Goal: Information Seeking & Learning: Learn about a topic

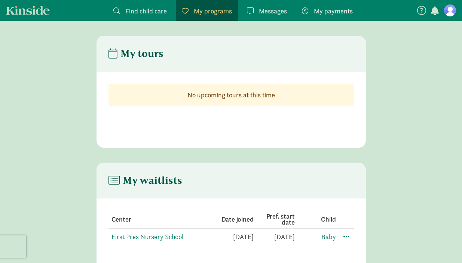
click at [419, 96] on main "My tours No upcoming tours at this time" at bounding box center [231, 92] width 462 height 112
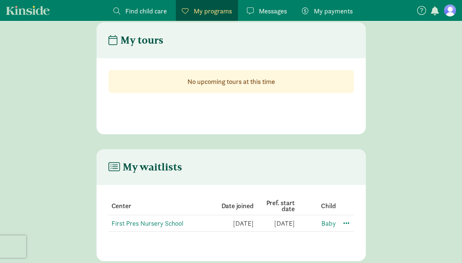
scroll to position [15, 0]
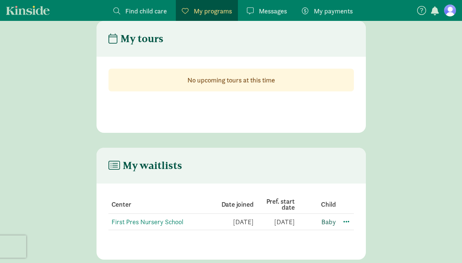
click at [327, 224] on link "Baby" at bounding box center [328, 222] width 15 height 9
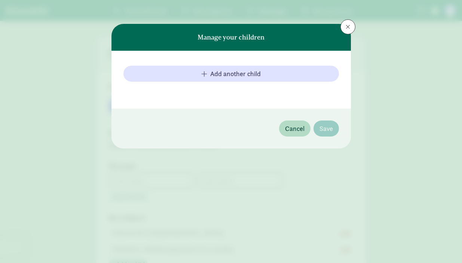
type input "Madison"
type input "Marston"
type input "8643776333"
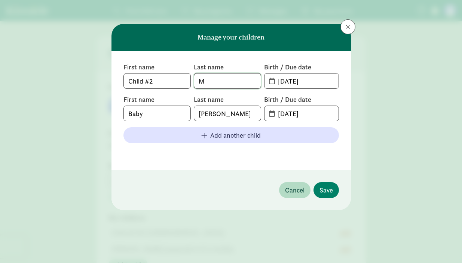
click at [207, 83] on input "M" at bounding box center [227, 81] width 67 height 15
drag, startPoint x: 157, startPoint y: 111, endPoint x: 117, endPoint y: 111, distance: 40.0
click at [117, 111] on div "First name Child #2 Last name M Birth / Due date 02-03-2025 First name Baby Las…" at bounding box center [230, 111] width 239 height 120
type input "George"
click at [324, 189] on span "Save" at bounding box center [325, 190] width 13 height 10
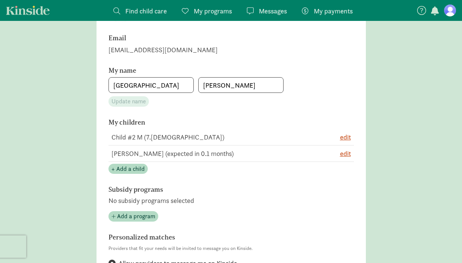
scroll to position [105, 0]
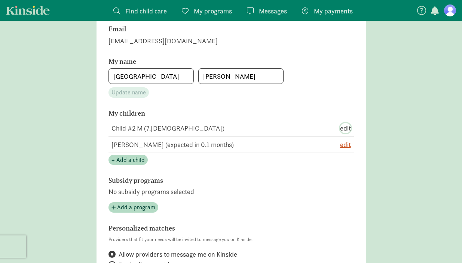
click at [343, 127] on span "edit" at bounding box center [345, 128] width 11 height 10
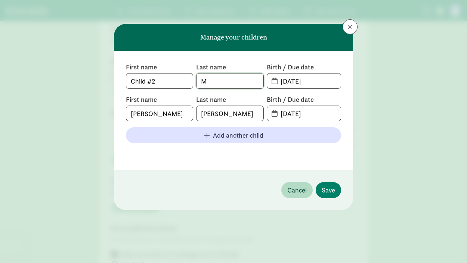
click at [215, 78] on input "M" at bounding box center [230, 81] width 67 height 15
click at [154, 85] on input "Child #2" at bounding box center [159, 81] width 67 height 15
click at [349, 27] on span at bounding box center [350, 27] width 4 height 6
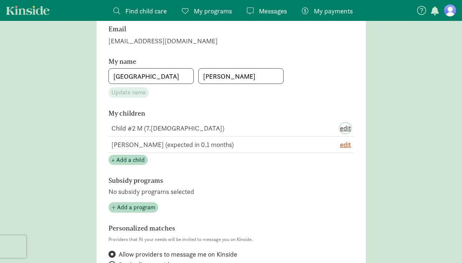
click at [345, 129] on span "edit" at bounding box center [345, 128] width 11 height 10
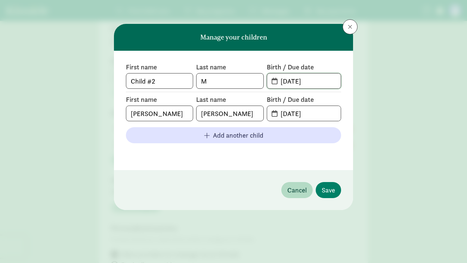
click at [336, 85] on input "02-03-2025" at bounding box center [308, 81] width 65 height 15
click at [288, 188] on span "Cancel" at bounding box center [296, 190] width 19 height 10
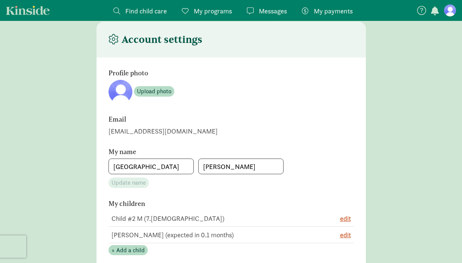
scroll to position [0, 0]
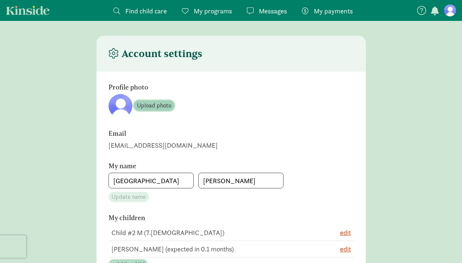
click at [148, 107] on span "Upload photo" at bounding box center [154, 105] width 34 height 9
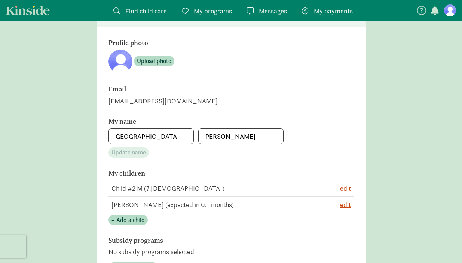
scroll to position [60, 0]
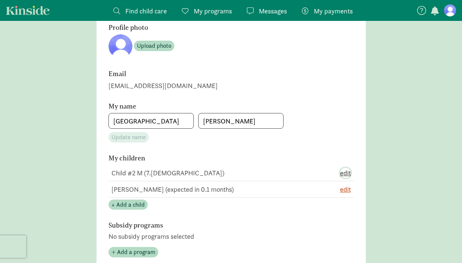
click at [343, 172] on span "edit" at bounding box center [345, 173] width 11 height 10
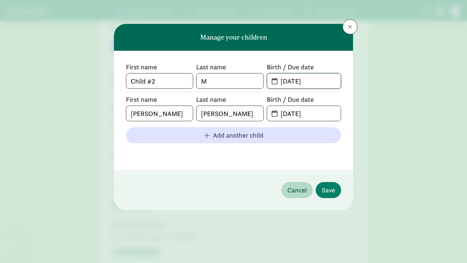
click at [319, 86] on input "02-03-2025" at bounding box center [308, 81] width 65 height 15
drag, startPoint x: 168, startPoint y: 82, endPoint x: 109, endPoint y: 87, distance: 58.9
click at [109, 87] on div "Manage your children First name Child #2 Last name M Birth / Due date 02-03-202…" at bounding box center [233, 131] width 467 height 263
type input "C"
click at [239, 82] on input "M" at bounding box center [230, 81] width 67 height 15
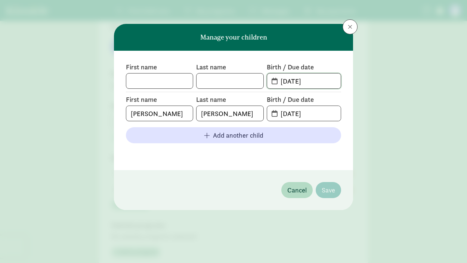
click at [315, 86] on input "02-03-2025" at bounding box center [308, 81] width 65 height 15
drag, startPoint x: 322, startPoint y: 81, endPoint x: 277, endPoint y: 81, distance: 44.8
click at [277, 81] on input "02-03-2025" at bounding box center [308, 81] width 65 height 15
click at [179, 85] on input "text" at bounding box center [159, 81] width 67 height 15
type input "George"
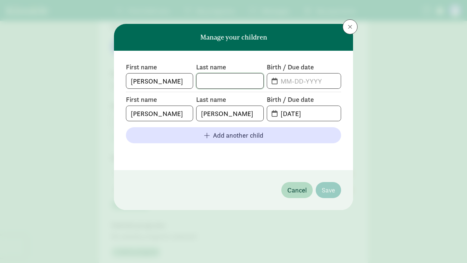
click at [204, 81] on input "text" at bounding box center [230, 81] width 67 height 15
type input "Marston"
click at [285, 82] on input "text" at bounding box center [308, 81] width 65 height 15
type input "0"
type input "03-11-2015"
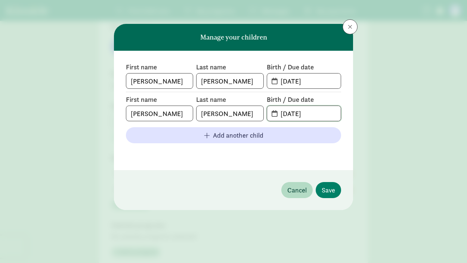
drag, startPoint x: 328, startPoint y: 111, endPoint x: 263, endPoint y: 111, distance: 64.7
click at [263, 111] on div "First name George Last name Marston Birth / Due date 09-08-2025" at bounding box center [233, 108] width 215 height 26
click at [323, 78] on input "03-11-2015" at bounding box center [308, 81] width 65 height 15
type input "03-11-2026"
drag, startPoint x: 228, startPoint y: 112, endPoint x: 189, endPoint y: 105, distance: 39.6
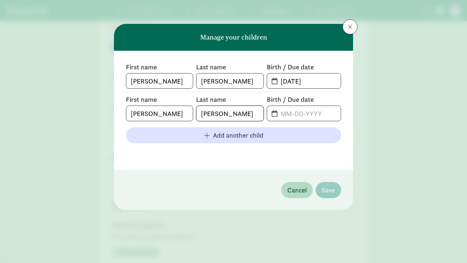
click at [189, 105] on div "First name George Last name Marston Birth / Due date" at bounding box center [233, 108] width 215 height 26
drag, startPoint x: 161, startPoint y: 110, endPoint x: 118, endPoint y: 112, distance: 42.3
click at [118, 112] on div "First name George Last name Marston Birth / Due date 03-11-2026 First name Geor…" at bounding box center [233, 111] width 239 height 120
click at [159, 80] on input "George" at bounding box center [159, 81] width 67 height 15
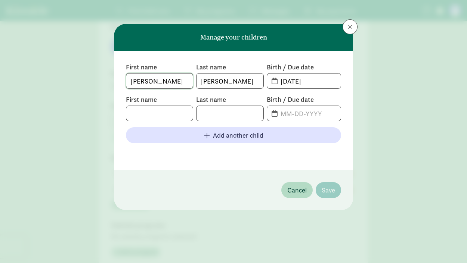
click at [159, 80] on input "George" at bounding box center [159, 81] width 67 height 15
click at [152, 112] on input "text" at bounding box center [159, 113] width 67 height 15
paste input "George"
type input "George"
drag, startPoint x: 253, startPoint y: 82, endPoint x: 196, endPoint y: 81, distance: 57.6
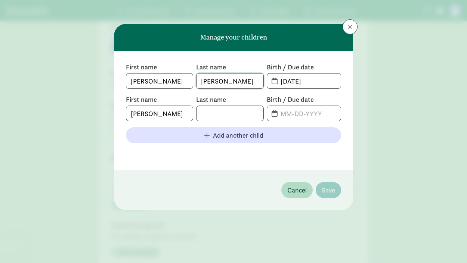
click at [196, 82] on span "Marston" at bounding box center [229, 81] width 67 height 16
paste input "George"
drag, startPoint x: 222, startPoint y: 86, endPoint x: 195, endPoint y: 80, distance: 28.1
click at [195, 80] on div "First name George Last name George Birth / Due date 03-11-2026" at bounding box center [233, 76] width 215 height 26
type input "Marston"
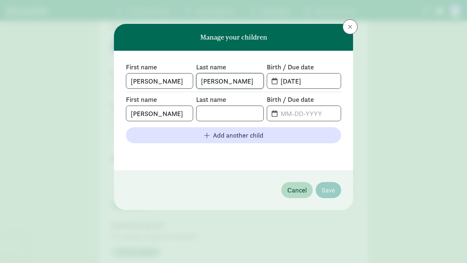
drag, startPoint x: 234, startPoint y: 80, endPoint x: 194, endPoint y: 80, distance: 40.0
click at [194, 80] on div "First name George Last name Marston Birth / Due date 03-11-2026" at bounding box center [233, 76] width 215 height 26
click at [213, 110] on input "text" at bounding box center [230, 113] width 67 height 15
paste input "Marston"
type input "Marston"
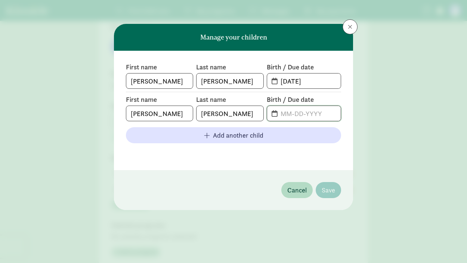
click at [295, 114] on input "text" at bounding box center [308, 113] width 65 height 15
type input "03-11-2026"
click at [329, 189] on span "Save" at bounding box center [328, 190] width 13 height 10
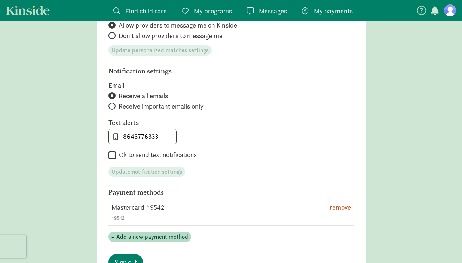
scroll to position [346, 0]
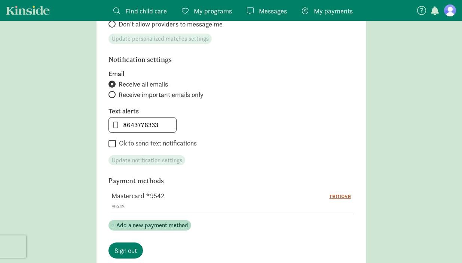
click at [212, 12] on span "My programs" at bounding box center [213, 11] width 38 height 10
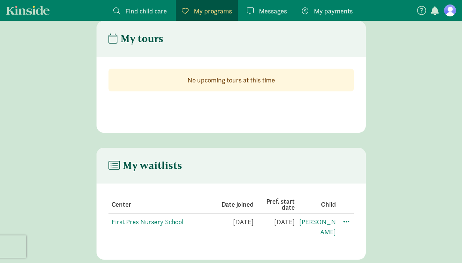
click at [154, 12] on span "Find child care" at bounding box center [145, 11] width 41 height 10
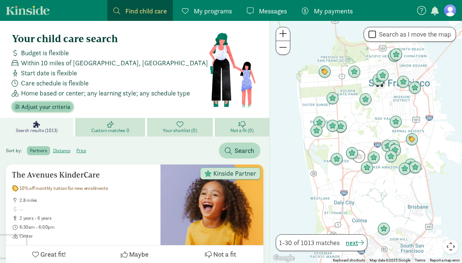
click at [31, 108] on span "Adjust your criteria" at bounding box center [45, 107] width 49 height 9
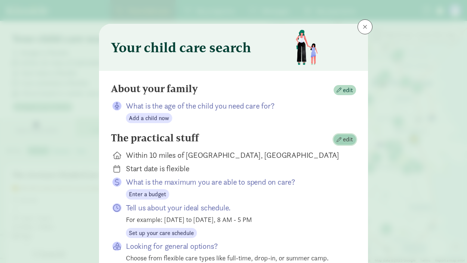
click at [343, 138] on span "edit" at bounding box center [348, 139] width 10 height 9
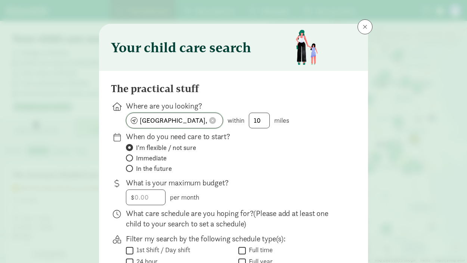
click at [212, 120] on span at bounding box center [212, 120] width 7 height 7
click at [186, 121] on input at bounding box center [174, 120] width 96 height 15
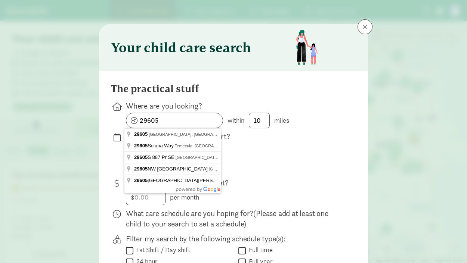
type input "Greenville, SC 29605, USA"
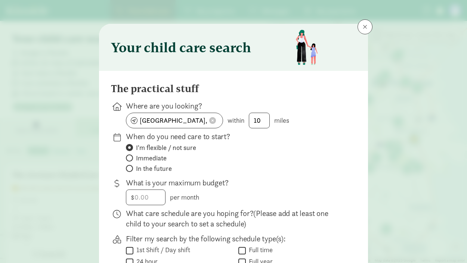
click at [157, 167] on span "In the future" at bounding box center [154, 168] width 36 height 9
click at [131, 167] on input "In the future" at bounding box center [128, 168] width 5 height 5
radio input "true"
radio input "false"
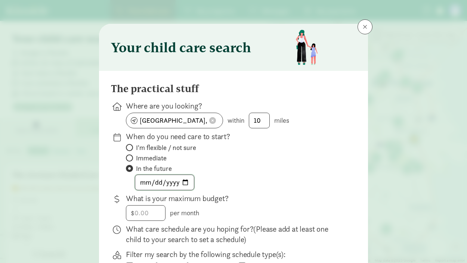
click at [142, 182] on input "date" at bounding box center [164, 182] width 59 height 15
type input "2026-09-01"
click at [250, 184] on div "2026-09-01" at bounding box center [235, 183] width 218 height 16
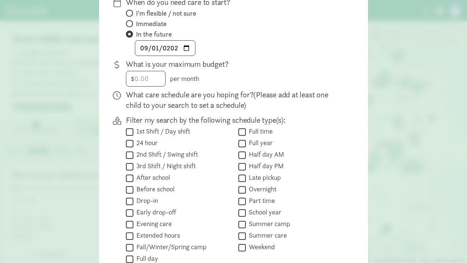
scroll to position [149, 0]
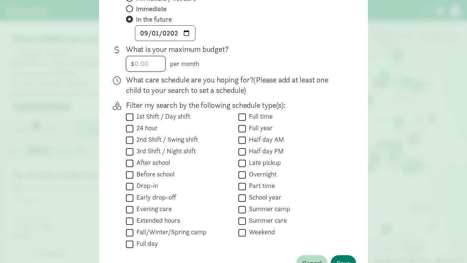
click at [144, 64] on input "number" at bounding box center [145, 63] width 39 height 15
type input "1200"
click at [228, 68] on div "$ 1200.00 1200 per month" at bounding box center [235, 64] width 218 height 16
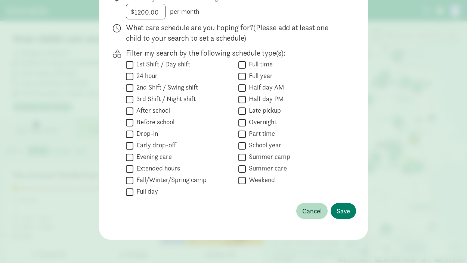
scroll to position [202, 0]
click at [264, 89] on label "Half day AM" at bounding box center [265, 87] width 38 height 9
click at [246, 89] on input "Half day AM" at bounding box center [241, 88] width 7 height 10
checkbox input "true"
click at [242, 132] on input "Part time" at bounding box center [241, 134] width 7 height 10
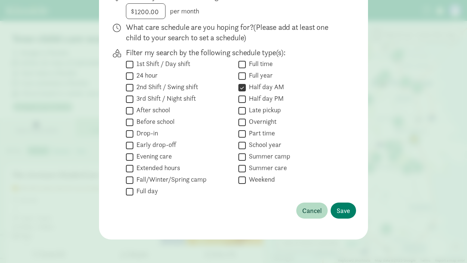
checkbox input "true"
click at [149, 166] on label "Extended hours" at bounding box center [156, 168] width 47 height 9
click at [133, 166] on input "Extended hours" at bounding box center [129, 169] width 7 height 10
checkbox input "true"
click at [137, 192] on label "Full day" at bounding box center [145, 191] width 25 height 9
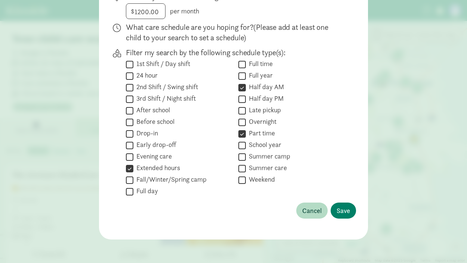
click at [133, 192] on input "Full day" at bounding box center [129, 192] width 7 height 10
checkbox input "true"
click at [349, 207] on button "Save" at bounding box center [343, 211] width 25 height 16
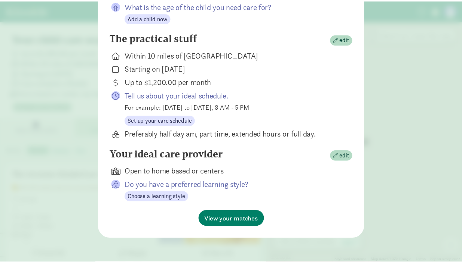
scroll to position [100, 0]
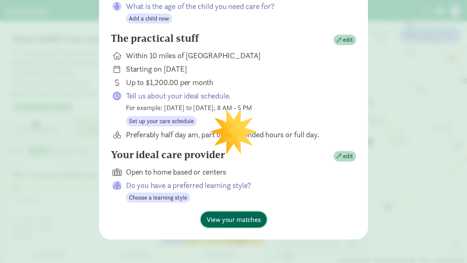
click at [230, 223] on span "View your matches" at bounding box center [234, 220] width 54 height 10
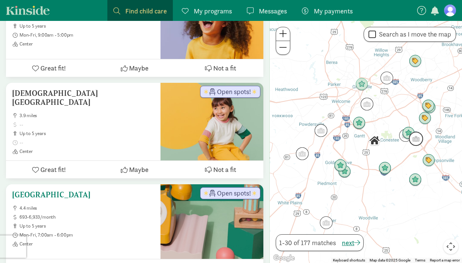
scroll to position [1211, 0]
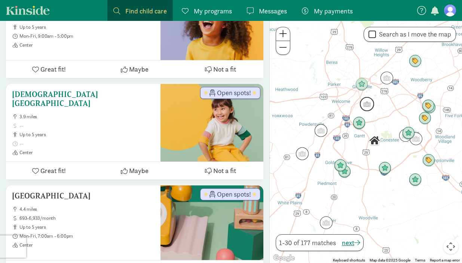
click at [227, 90] on span "Open spots!" at bounding box center [234, 93] width 34 height 7
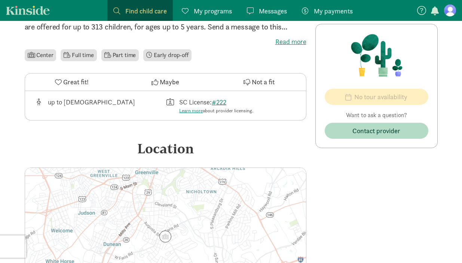
scroll to position [196, 0]
click at [72, 83] on span "Great fit!" at bounding box center [75, 82] width 25 height 10
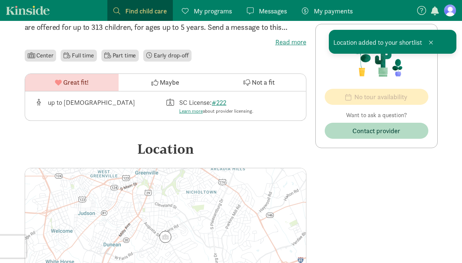
click at [25, 74] on button "Great fit!" at bounding box center [71, 82] width 93 height 17
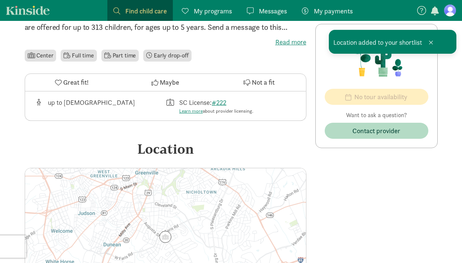
click at [78, 80] on span "Great fit!" at bounding box center [75, 82] width 25 height 10
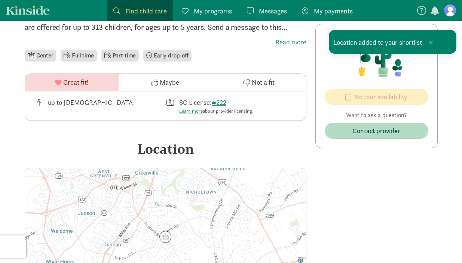
click at [357, 171] on div "No tour availability Want to ask a question? Contact provider No openings No to…" at bounding box center [376, 178] width 122 height 362
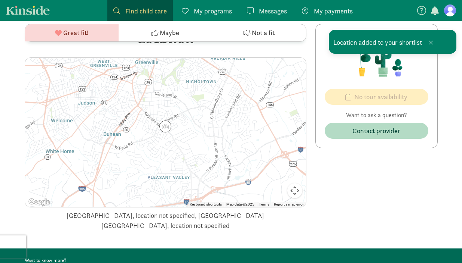
scroll to position [370, 0]
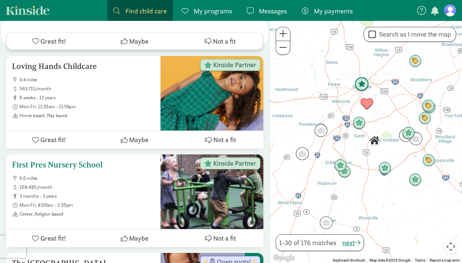
scroll to position [2408, 0]
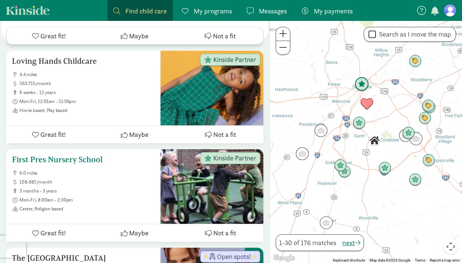
click at [59, 228] on span "Great fit!" at bounding box center [52, 233] width 25 height 10
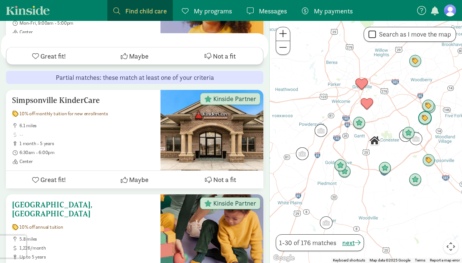
scroll to position [3098, 0]
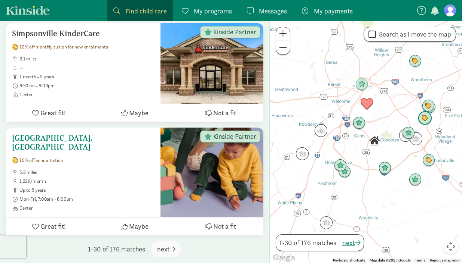
scroll to position [3032, 0]
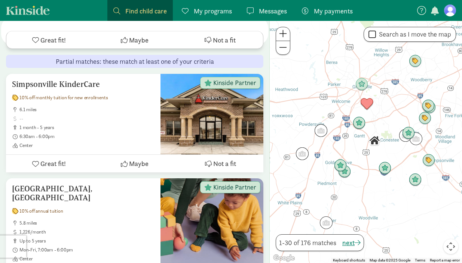
click at [269, 125] on div at bounding box center [365, 142] width 192 height 243
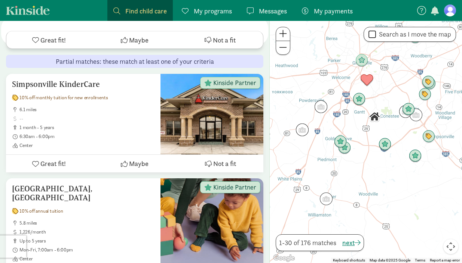
click at [217, 9] on span "My programs" at bounding box center [213, 11] width 38 height 10
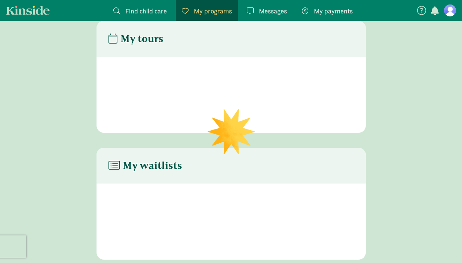
scroll to position [15, 0]
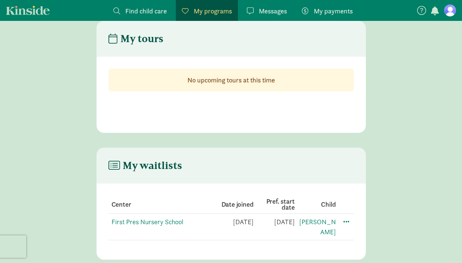
click at [377, 123] on main "My tours No upcoming tours at this time" at bounding box center [231, 77] width 462 height 112
click at [339, 13] on span "My payments" at bounding box center [333, 11] width 39 height 10
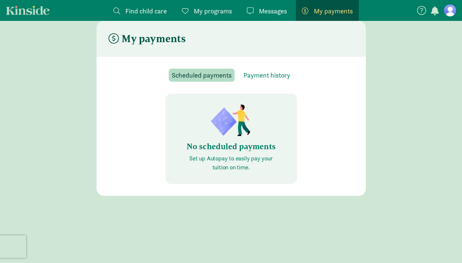
click at [265, 6] on link "Messages Messages" at bounding box center [267, 10] width 52 height 21
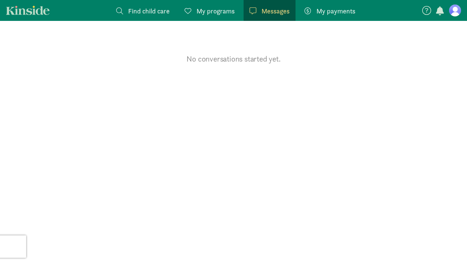
click at [217, 7] on span "My programs" at bounding box center [216, 11] width 38 height 10
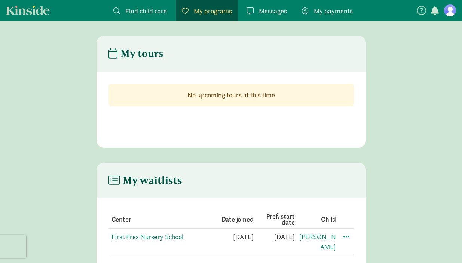
click at [434, 12] on span "button" at bounding box center [434, 10] width 8 height 9
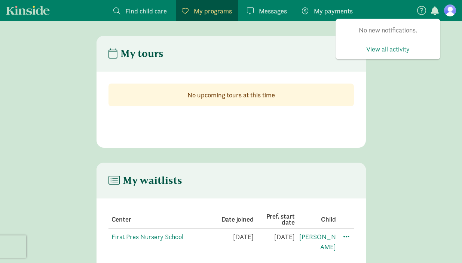
click at [402, 3] on nav "Find child care Find My programs Programs Messages Messages My payments Pay No …" at bounding box center [231, 10] width 462 height 21
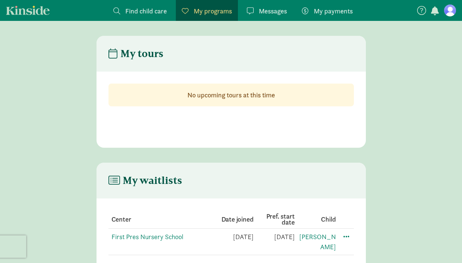
click at [159, 7] on span "Find child care" at bounding box center [145, 11] width 41 height 10
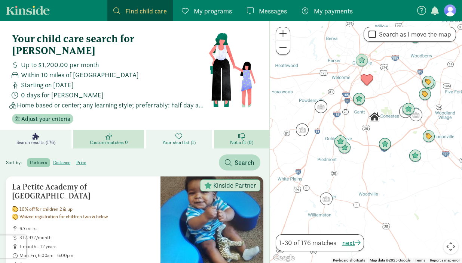
click at [182, 130] on link "Your shortlist (1)" at bounding box center [180, 139] width 68 height 19
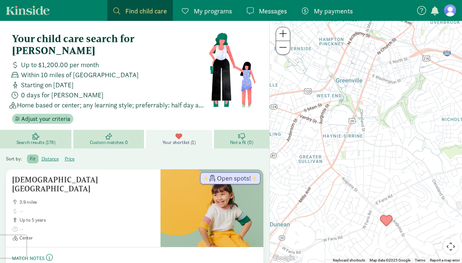
click at [142, 158] on div "Westminster Presbyterian Church School 3.9 miles up to 5 years Center Open spot…" at bounding box center [134, 231] width 269 height 146
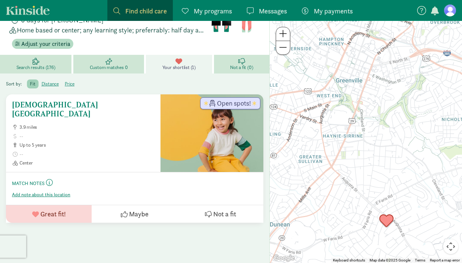
scroll to position [79, 0]
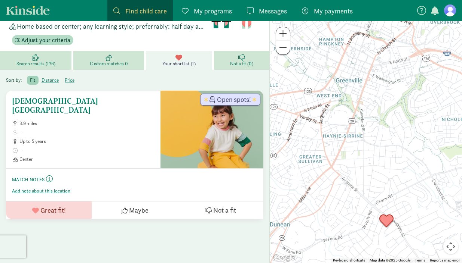
click at [30, 97] on h5 "[DEMOGRAPHIC_DATA][GEOGRAPHIC_DATA]" at bounding box center [83, 106] width 142 height 18
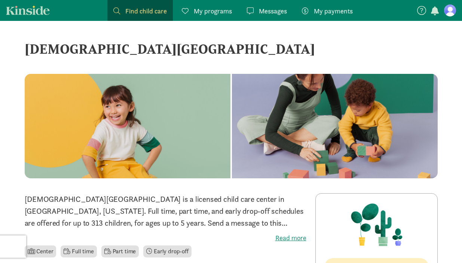
click at [297, 217] on p "[DEMOGRAPHIC_DATA][GEOGRAPHIC_DATA] is a licensed child care center in [GEOGRAP…" at bounding box center [165, 212] width 281 height 36
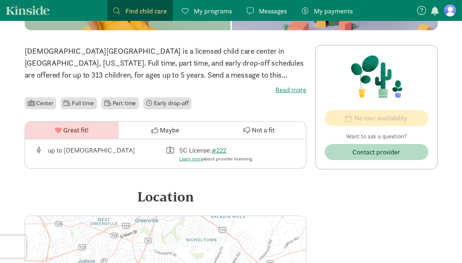
scroll to position [149, 0]
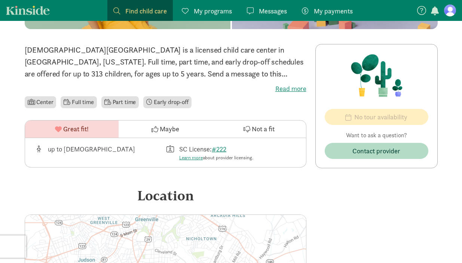
click at [361, 195] on div "No tour availability Want to ask a question? Contact provider No openings No to…" at bounding box center [376, 225] width 122 height 362
